Goal: Obtain resource: Obtain resource

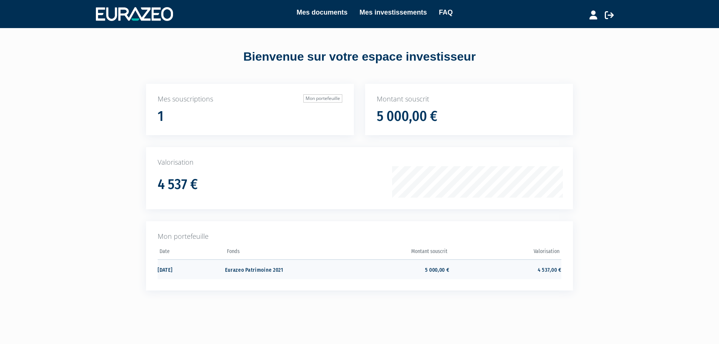
click at [237, 266] on td "Eurazeo Patrimoine 2021" at bounding box center [281, 269] width 112 height 20
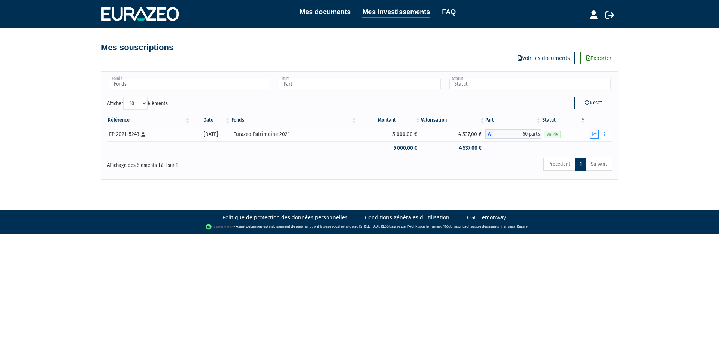
click at [593, 134] on icon "button" at bounding box center [594, 134] width 5 height 5
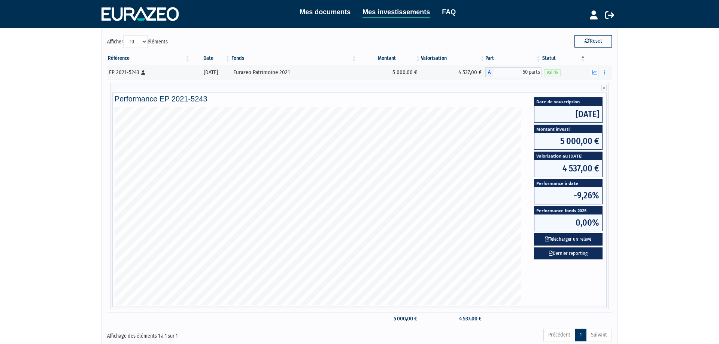
scroll to position [62, 0]
drag, startPoint x: 678, startPoint y: 250, endPoint x: 674, endPoint y: 220, distance: 30.6
click at [674, 220] on div "Mes documents Mes investissements FAQ Déconnexion Mes documents Mes investissem…" at bounding box center [359, 144] width 719 height 412
drag, startPoint x: 674, startPoint y: 220, endPoint x: 687, endPoint y: 207, distance: 18.5
click at [686, 210] on div "Mes documents Mes investissements FAQ Déconnexion Mes documents Mes investissem…" at bounding box center [359, 144] width 719 height 412
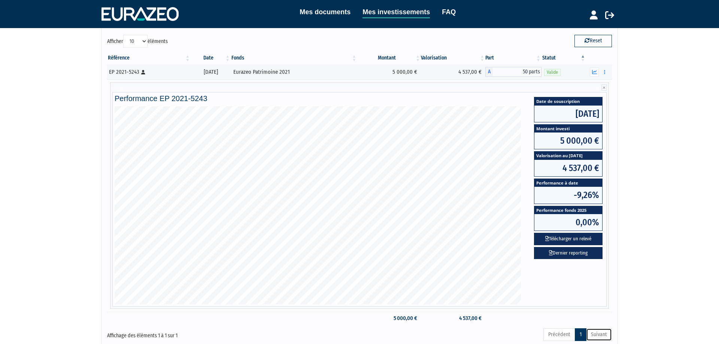
click at [597, 338] on link "Suivant" at bounding box center [599, 334] width 26 height 13
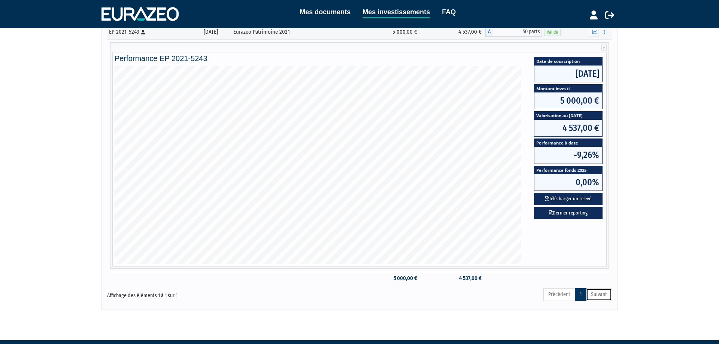
scroll to position [102, 0]
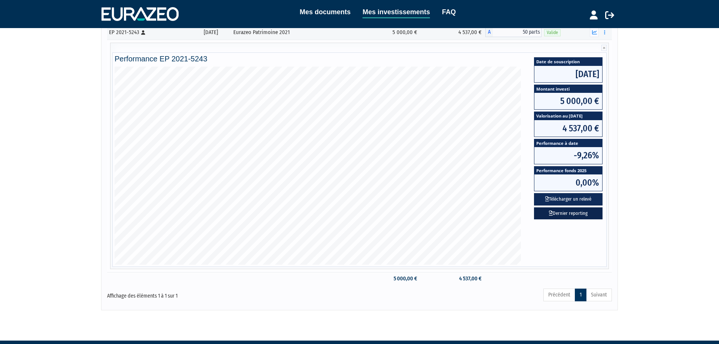
click at [567, 214] on link "Dernier reporting" at bounding box center [568, 213] width 69 height 12
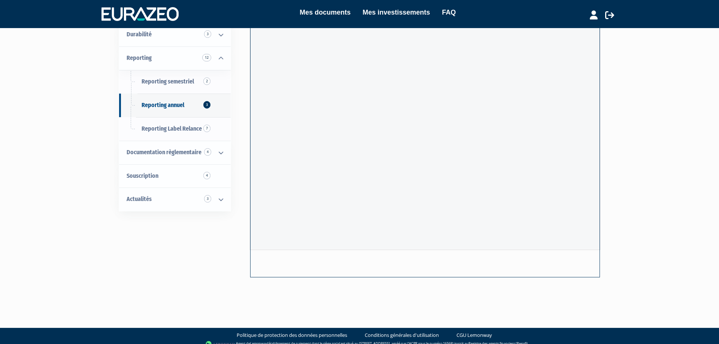
scroll to position [56, 0]
